Goal: Task Accomplishment & Management: Manage account settings

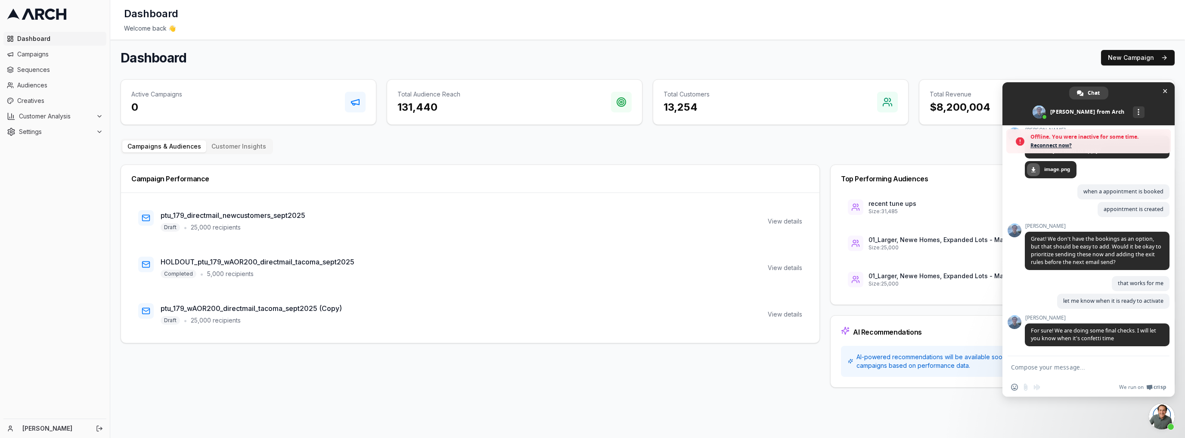
scroll to position [2291, 0]
click at [1028, 367] on textarea "Compose your message..." at bounding box center [1079, 367] width 136 height 8
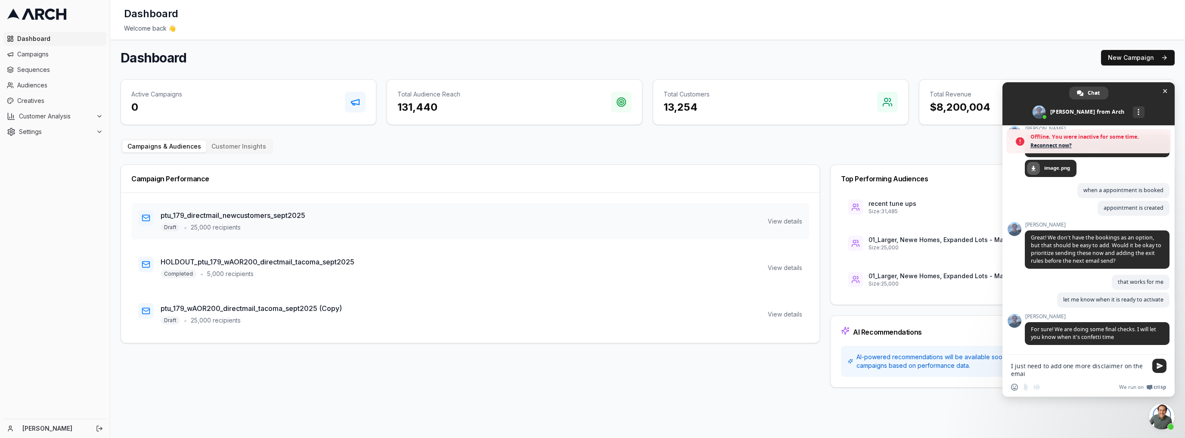
type textarea "I just need to add one more disclaimer on the email"
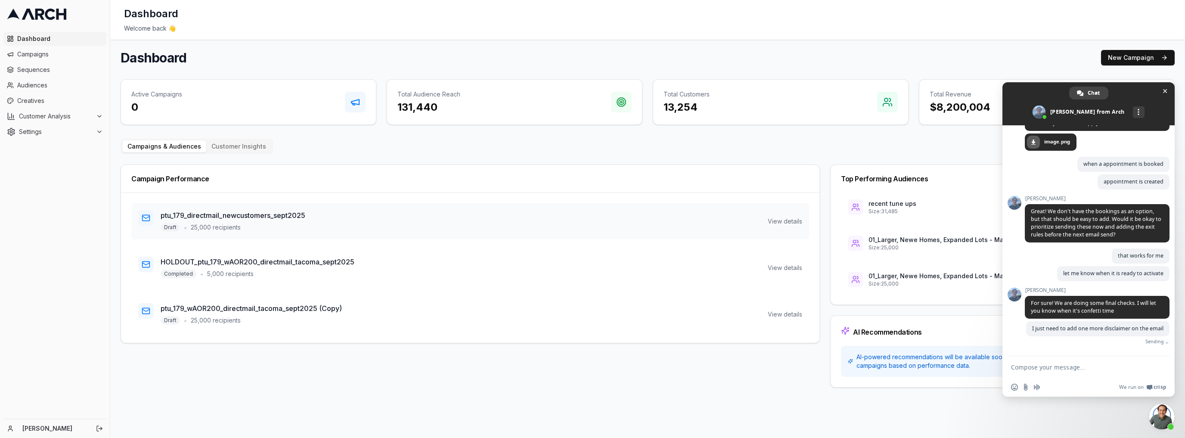
scroll to position [2299, 0]
type textarea "is taht okay"
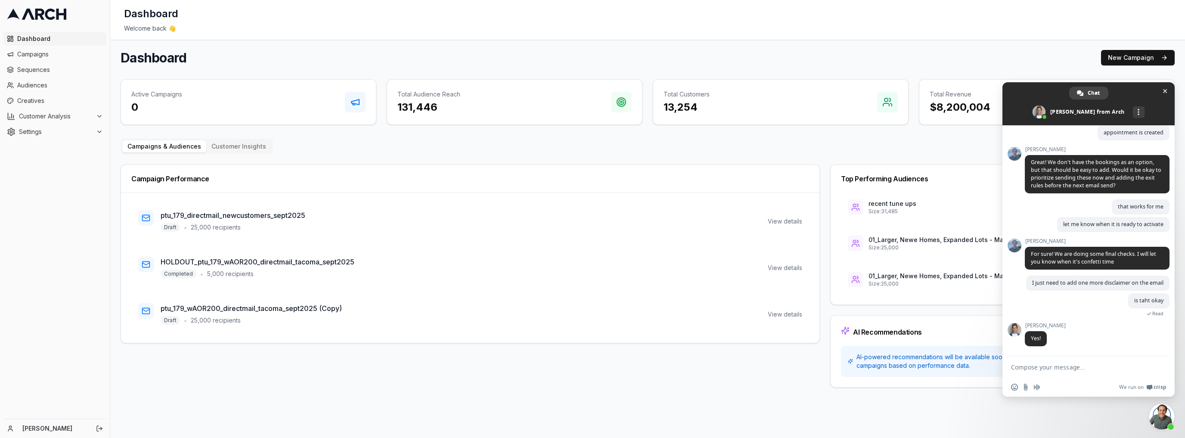
scroll to position [2341, 0]
click at [34, 67] on span "Sequences" at bounding box center [60, 69] width 86 height 9
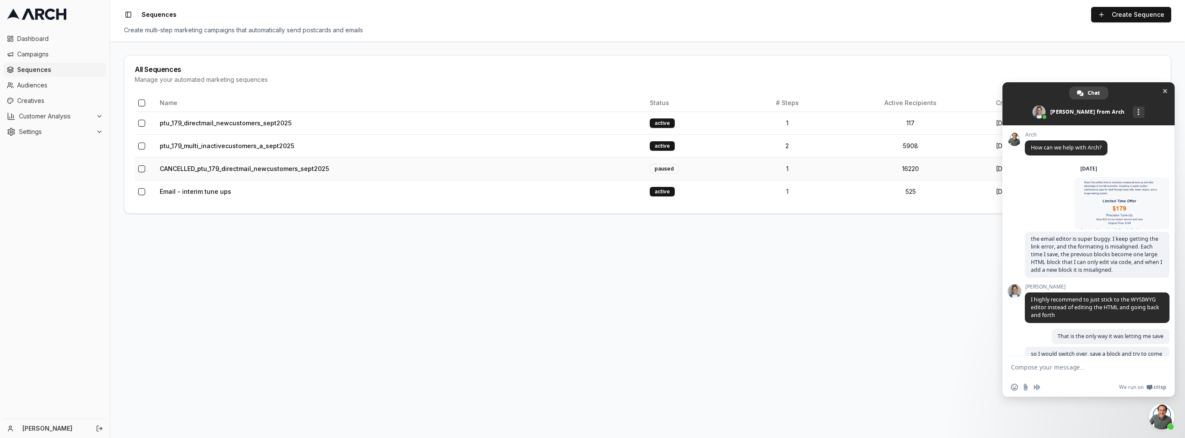
scroll to position [2341, 0]
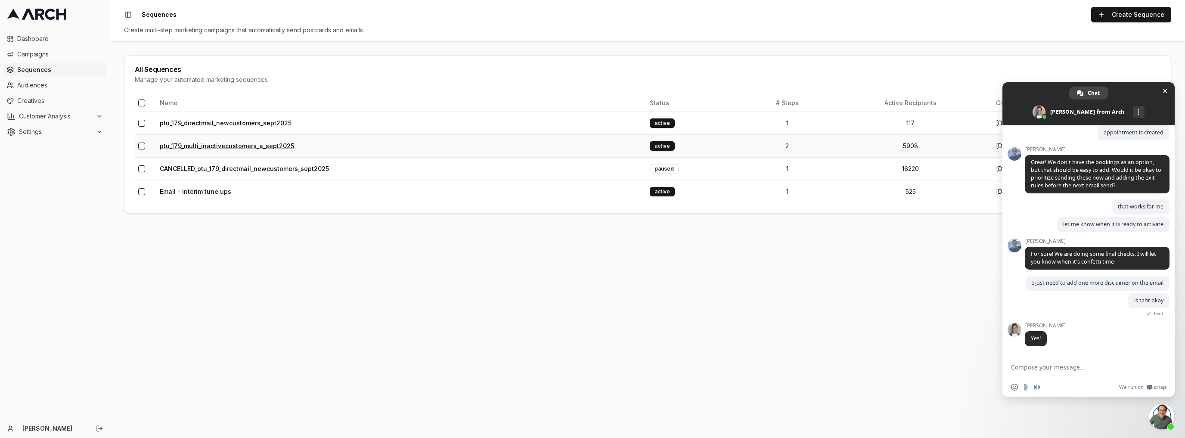
click at [229, 148] on link "ptu_179_multi_inactivecustomers_a_sept2025" at bounding box center [227, 145] width 134 height 7
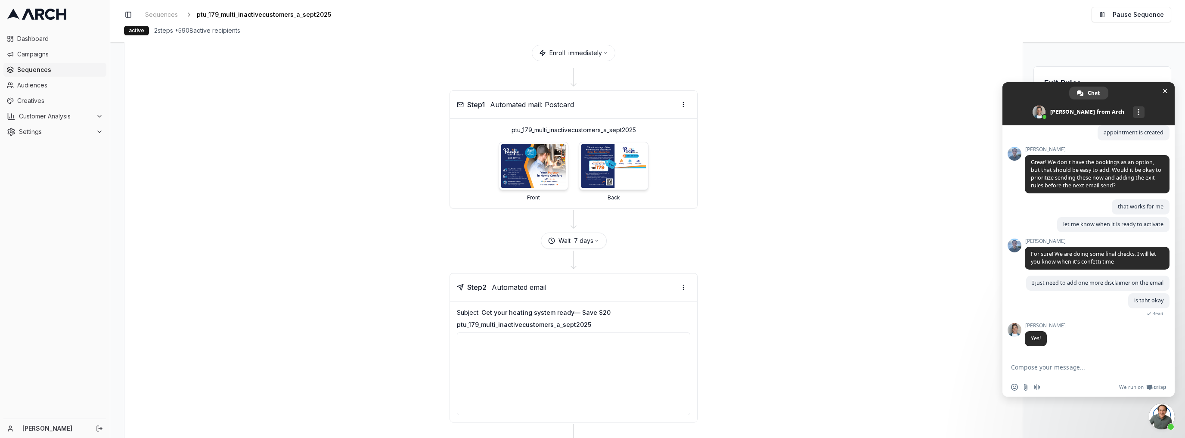
scroll to position [103, 0]
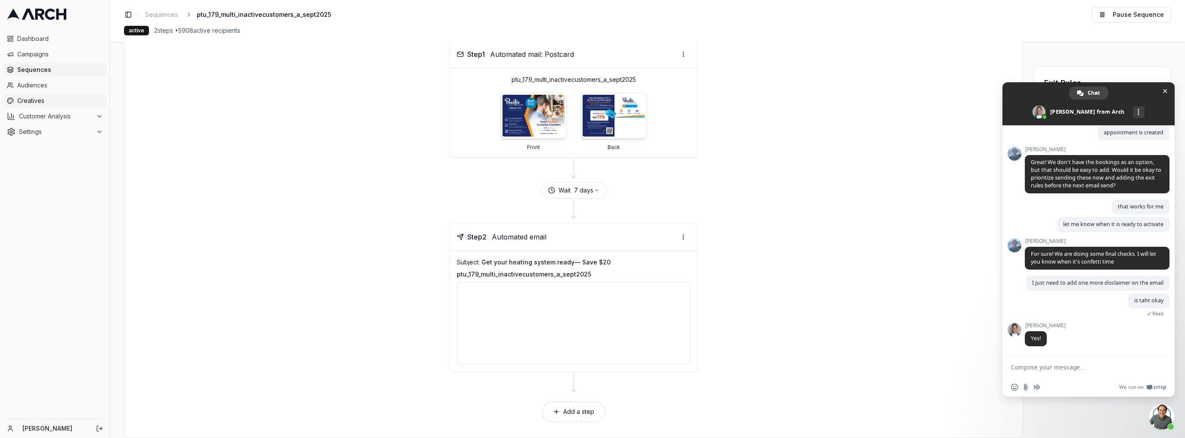
click at [23, 103] on span "Creatives" at bounding box center [60, 100] width 86 height 9
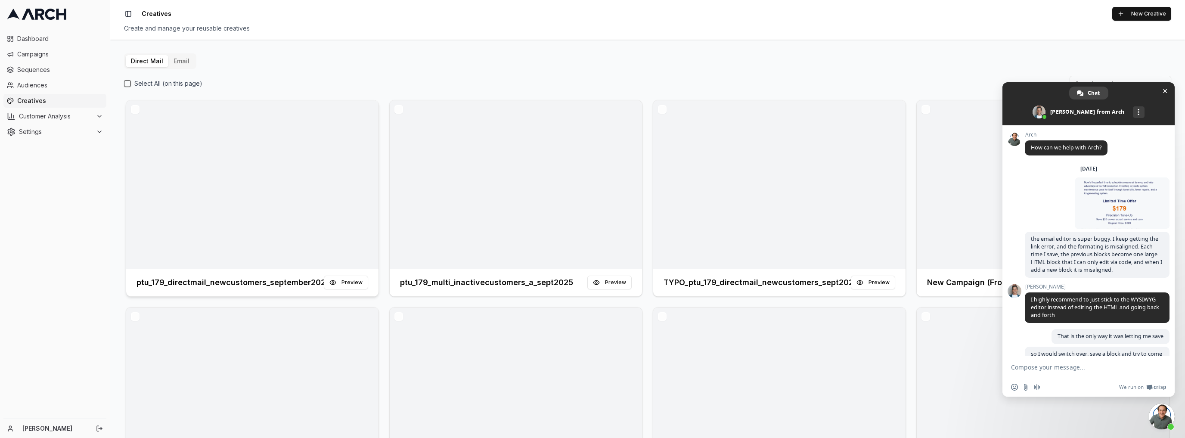
scroll to position [2341, 0]
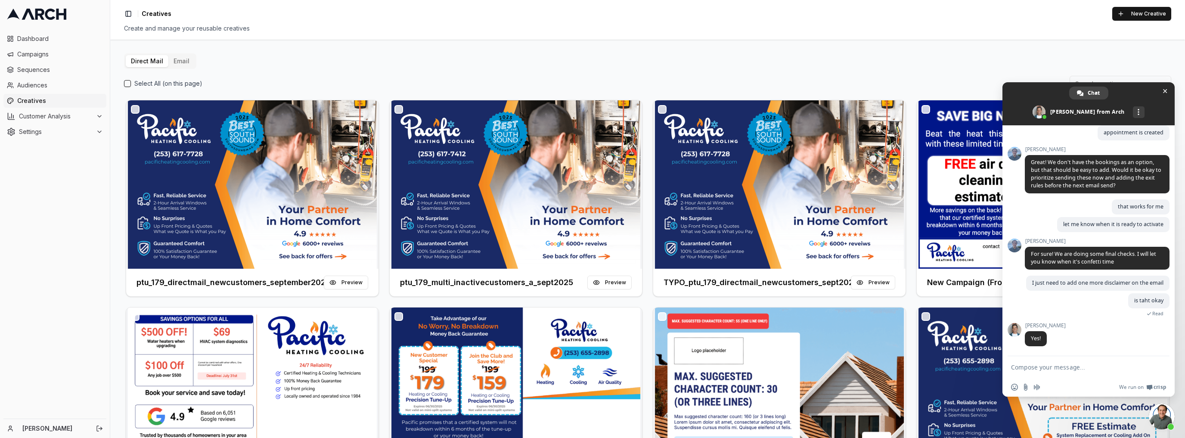
click at [162, 60] on button "Direct Mail" at bounding box center [147, 61] width 43 height 12
click at [176, 60] on button "Email" at bounding box center [181, 61] width 26 height 12
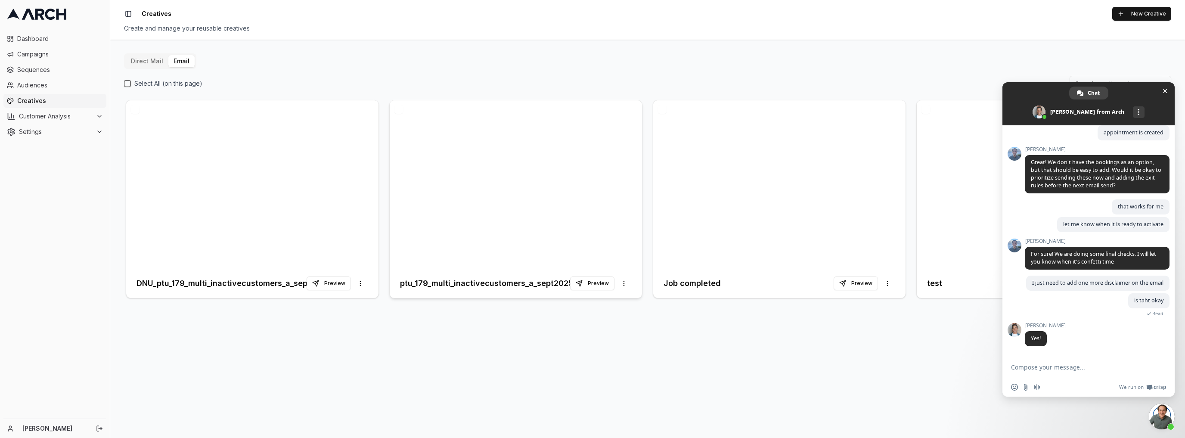
click at [529, 269] on div "ptu_179_multi_inactivecustomers_a_sept2025 Preview More options" at bounding box center [516, 283] width 252 height 29
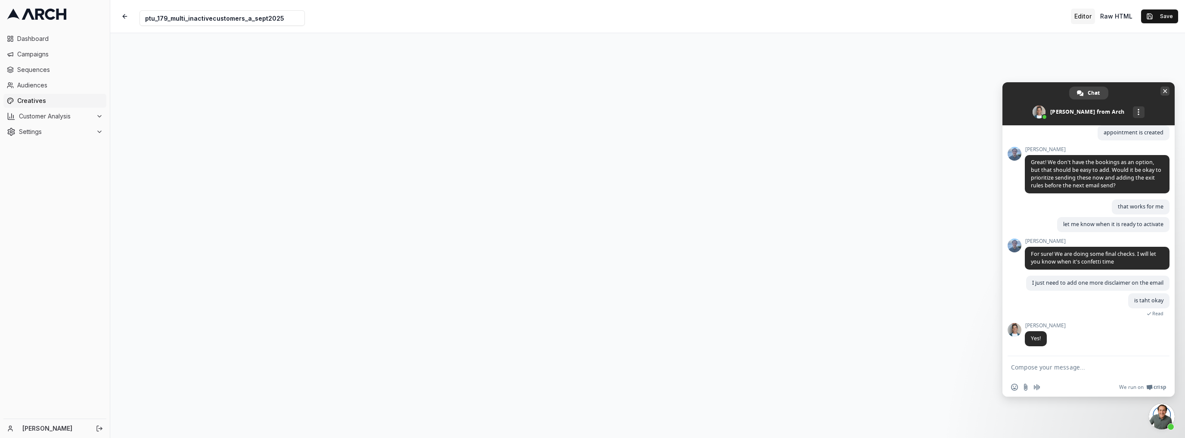
click at [1159, 93] on span at bounding box center [1088, 103] width 172 height 43
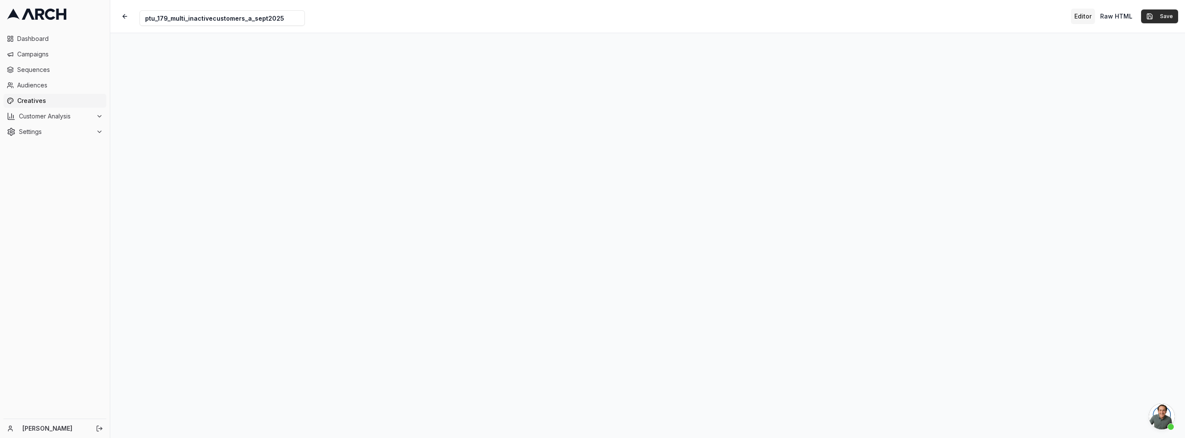
click at [1154, 21] on button "Save" at bounding box center [1159, 16] width 37 height 14
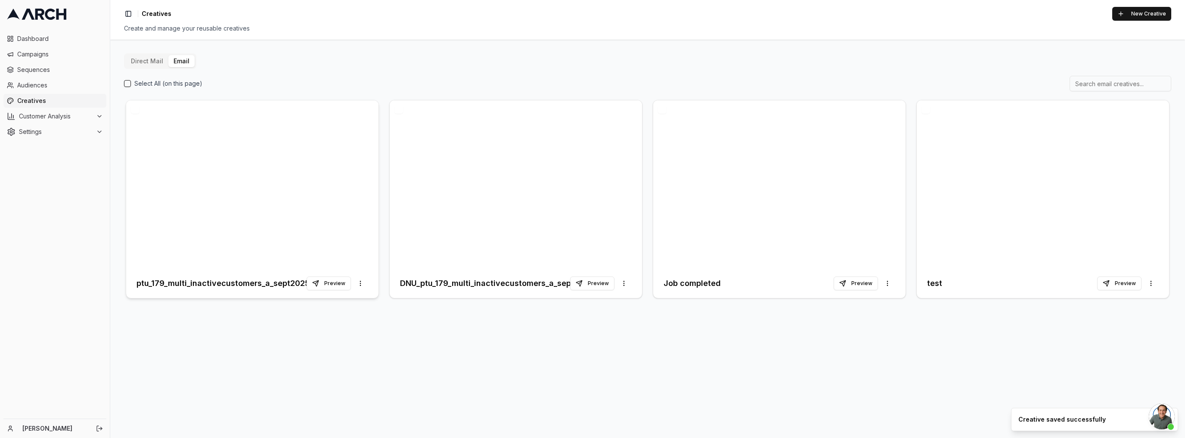
click at [257, 267] on div at bounding box center [252, 184] width 252 height 168
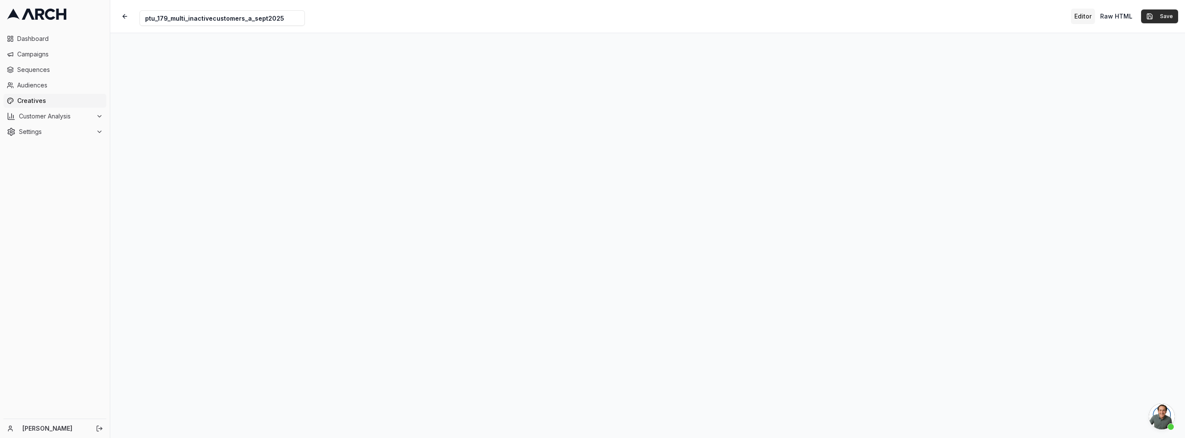
click at [1162, 17] on button "Save" at bounding box center [1159, 16] width 37 height 14
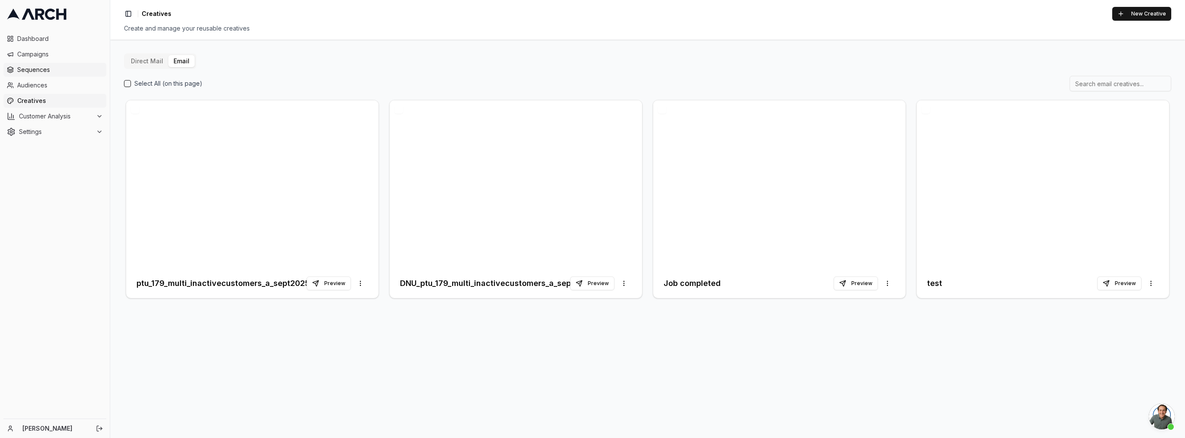
click at [35, 69] on span "Sequences" at bounding box center [60, 69] width 86 height 9
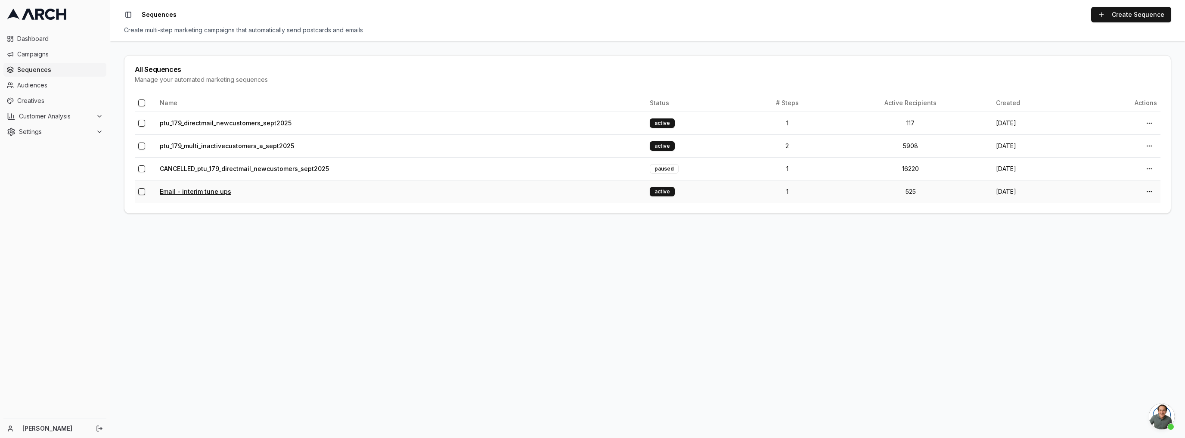
scroll to position [2341, 0]
click at [246, 145] on link "ptu_179_multi_inactivecustomers_a_sept2025" at bounding box center [227, 145] width 134 height 7
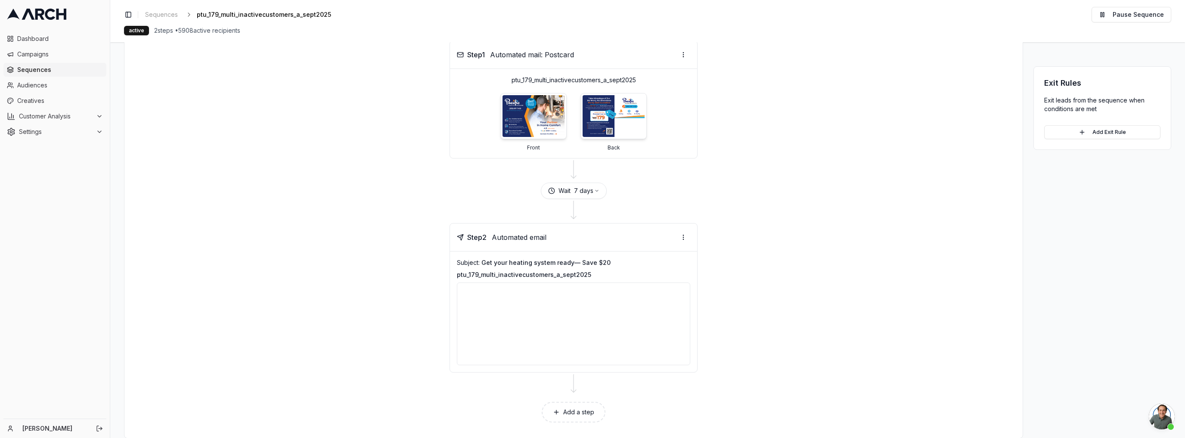
scroll to position [115, 0]
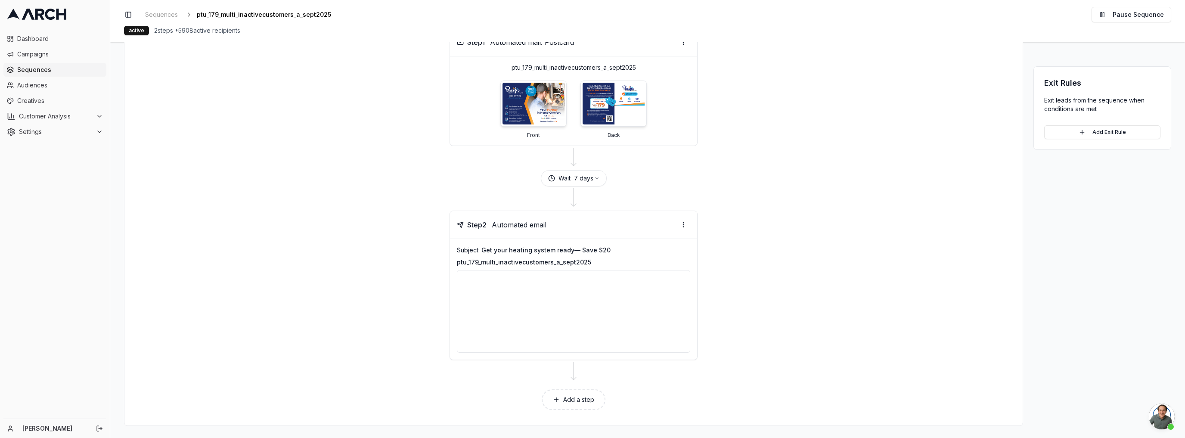
click at [565, 320] on div at bounding box center [573, 311] width 233 height 83
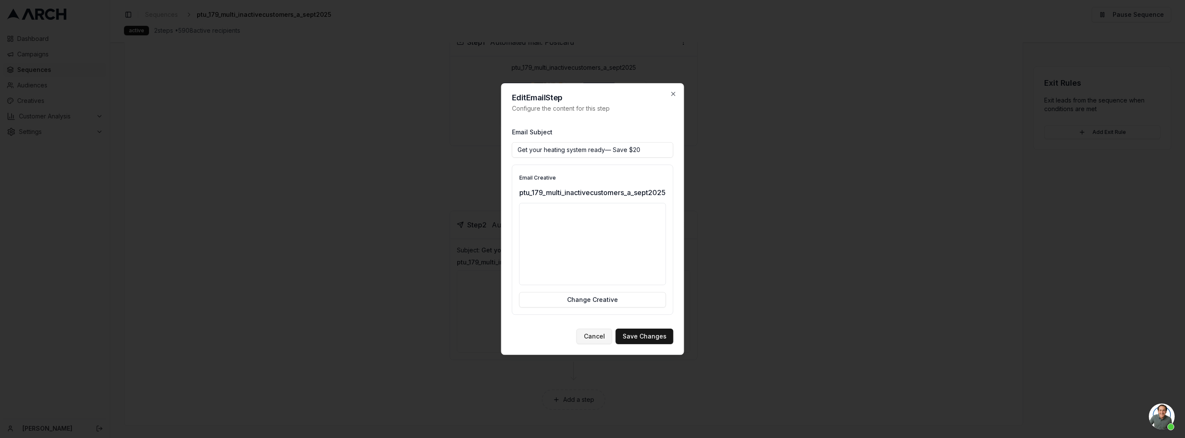
click at [599, 336] on button "Cancel" at bounding box center [594, 335] width 36 height 15
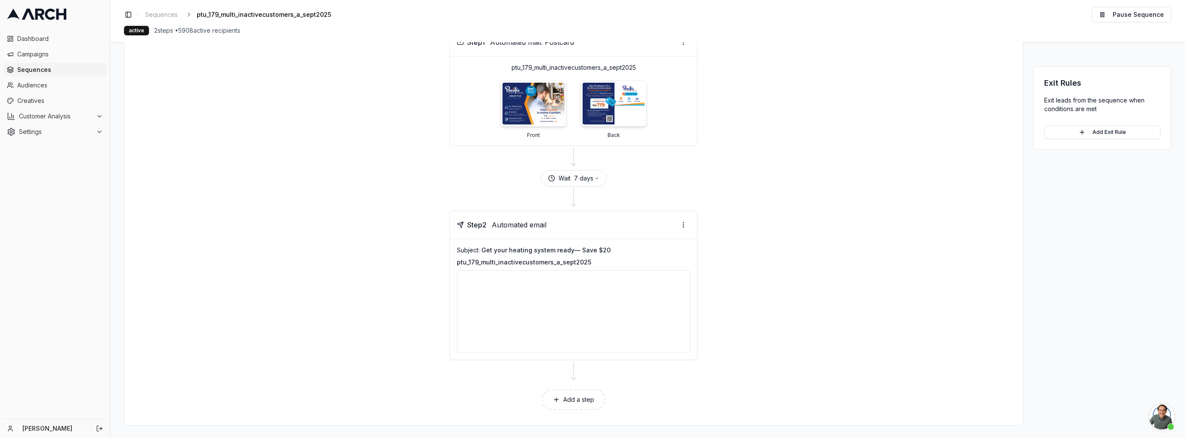
click at [521, 313] on div at bounding box center [573, 311] width 233 height 83
click at [687, 225] on html "Dashboard Campaigns Sequences Audiences Creatives Customer Analysis Settings Ka…" at bounding box center [592, 219] width 1185 height 438
click at [663, 255] on div "Send email preview" at bounding box center [655, 255] width 63 height 14
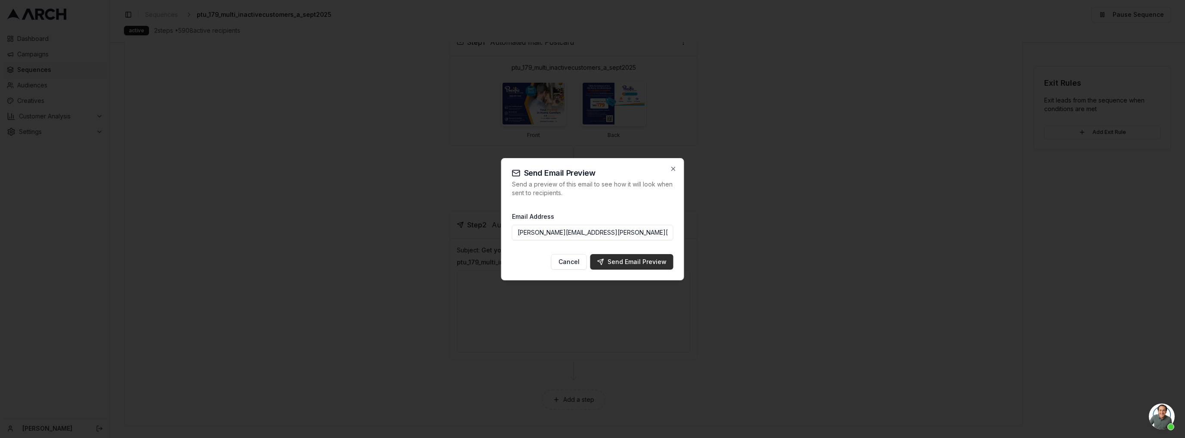
click at [651, 265] on div "Send Email Preview" at bounding box center [631, 261] width 69 height 9
